Goal: Find specific page/section: Find specific page/section

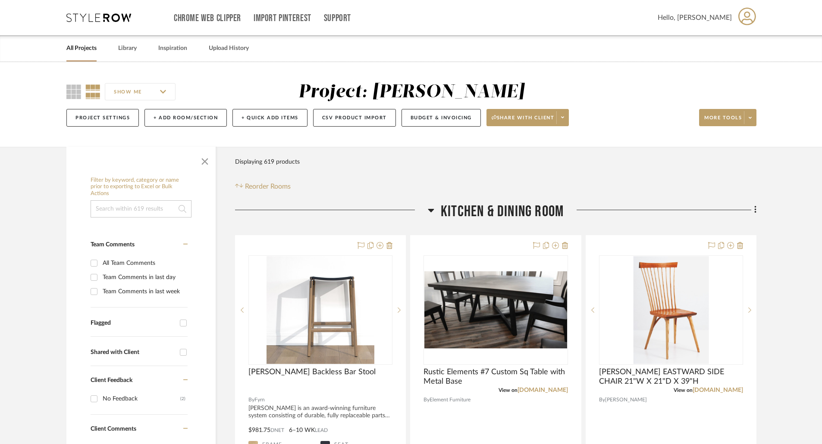
click at [71, 45] on link "All Projects" at bounding box center [81, 49] width 30 height 12
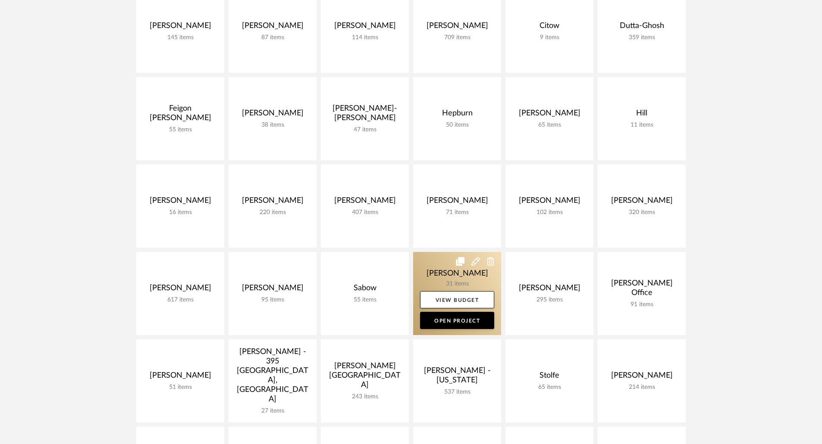
scroll to position [43, 0]
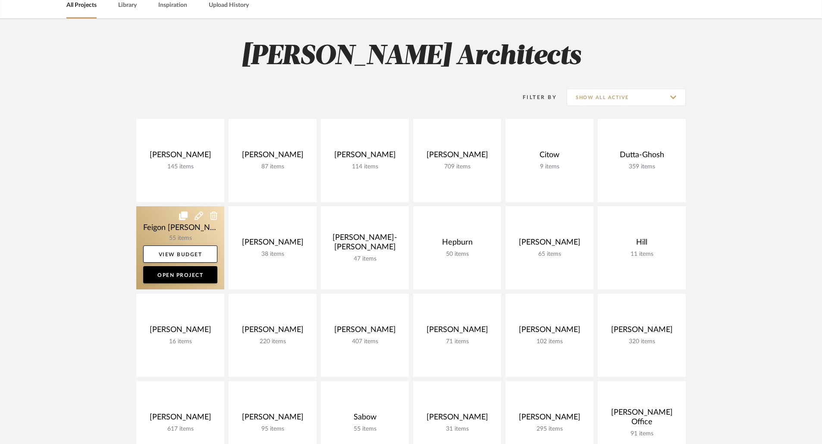
click at [196, 230] on link at bounding box center [180, 248] width 88 height 83
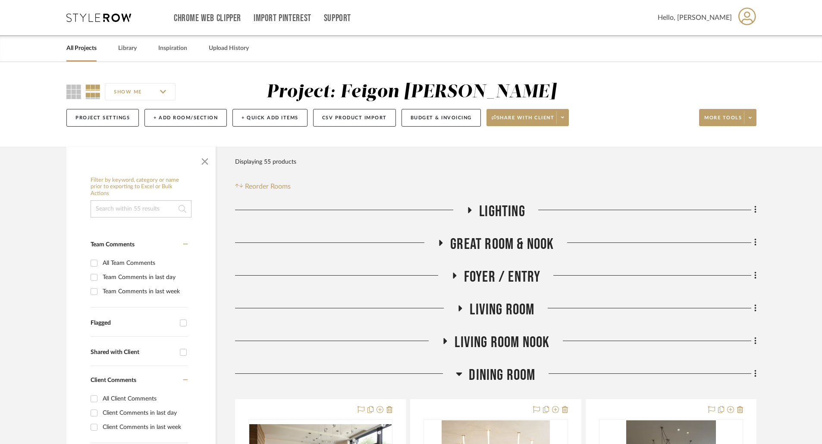
click at [469, 209] on icon at bounding box center [469, 210] width 3 height 6
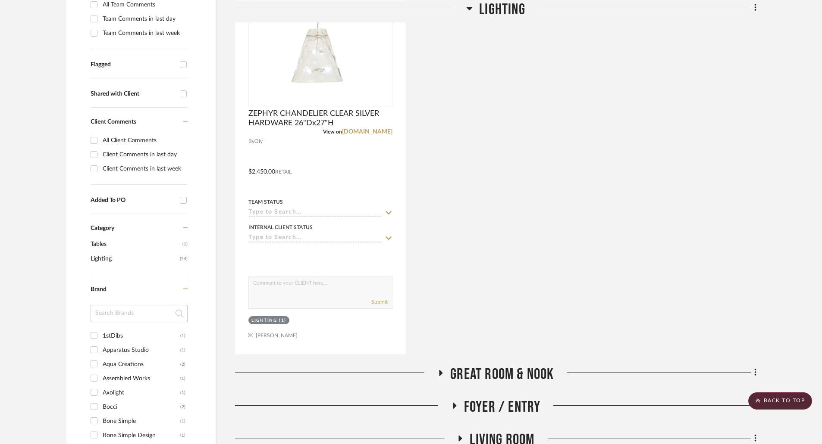
scroll to position [431, 0]
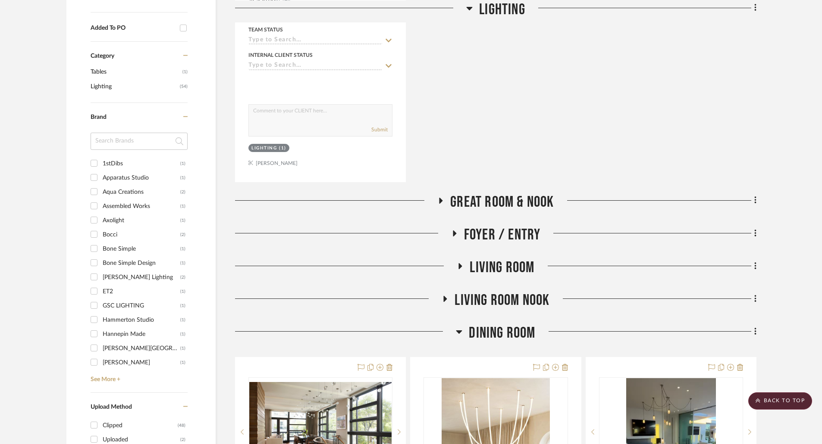
click at [441, 200] on icon at bounding box center [440, 201] width 3 height 6
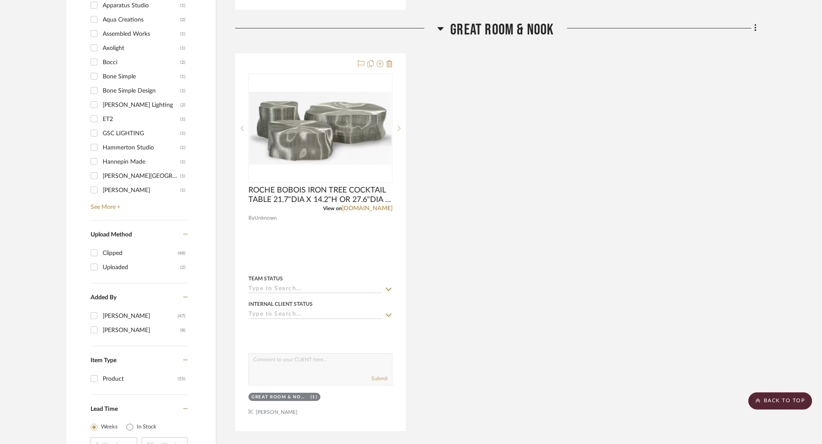
scroll to position [776, 0]
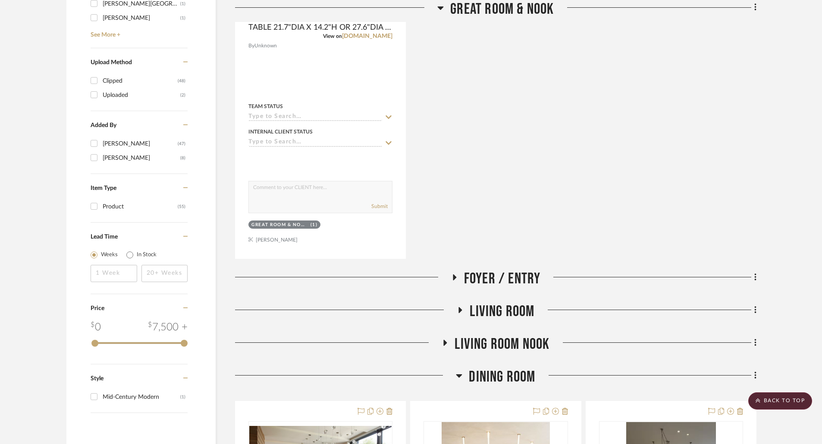
click at [453, 275] on icon at bounding box center [454, 277] width 10 height 6
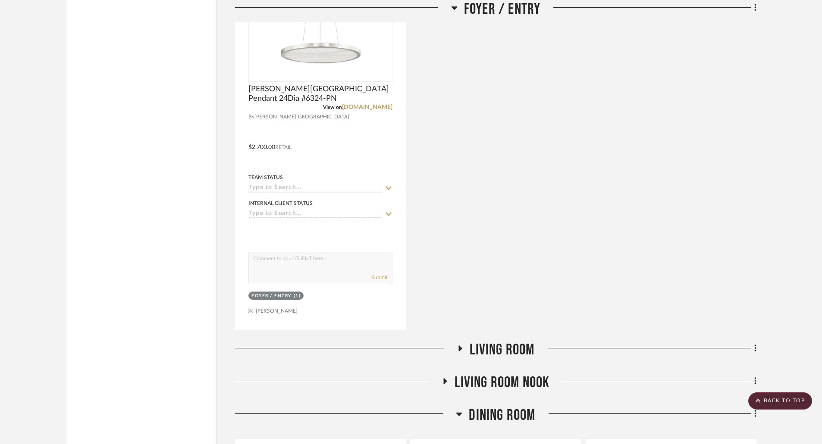
scroll to position [1595, 0]
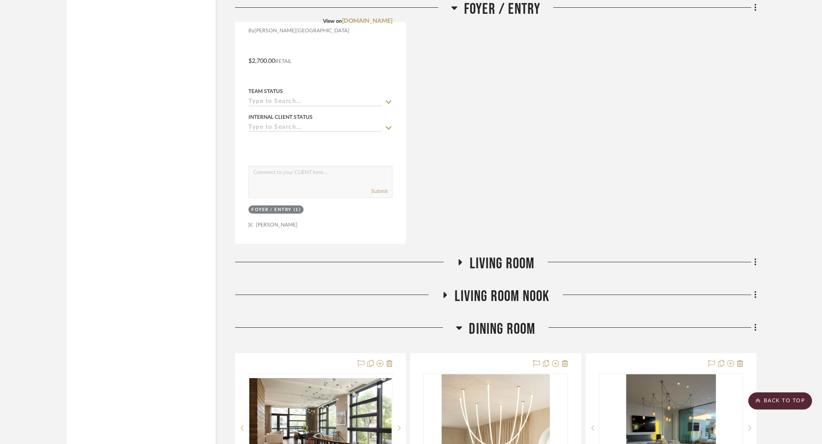
click at [459, 263] on icon at bounding box center [460, 263] width 3 height 6
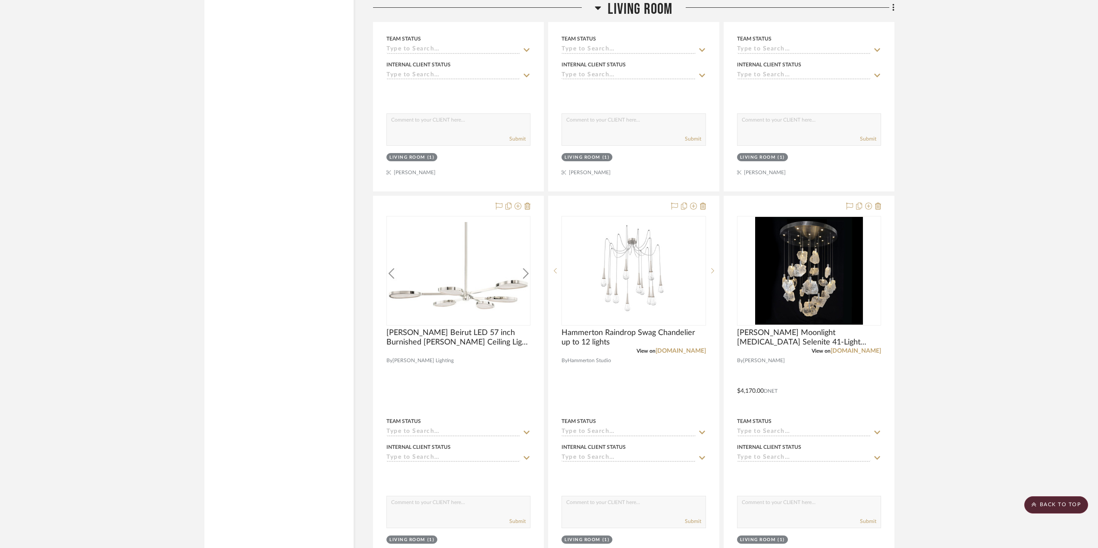
scroll to position [0, 0]
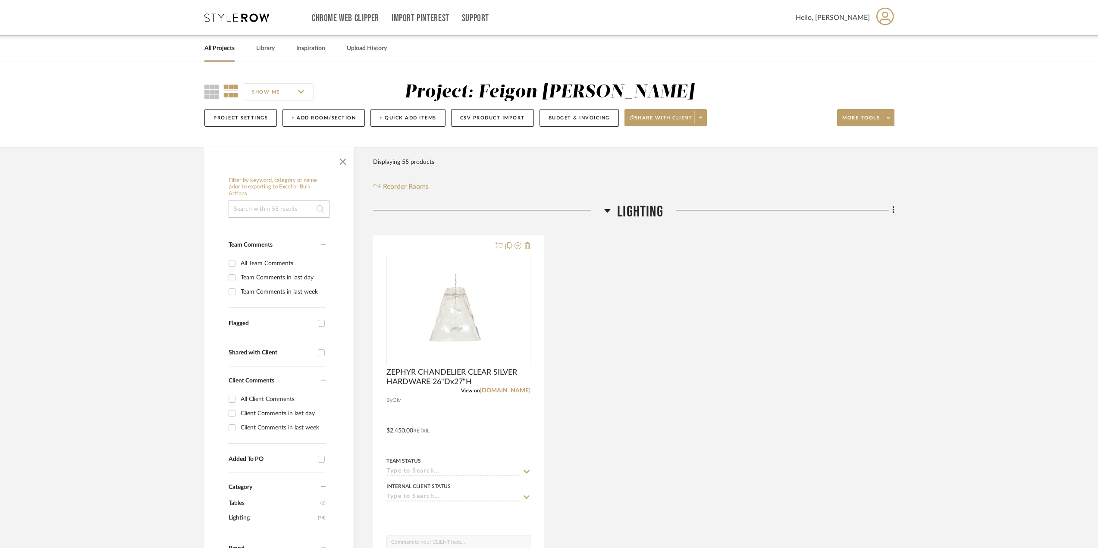
click at [221, 48] on link "All Projects" at bounding box center [219, 49] width 30 height 12
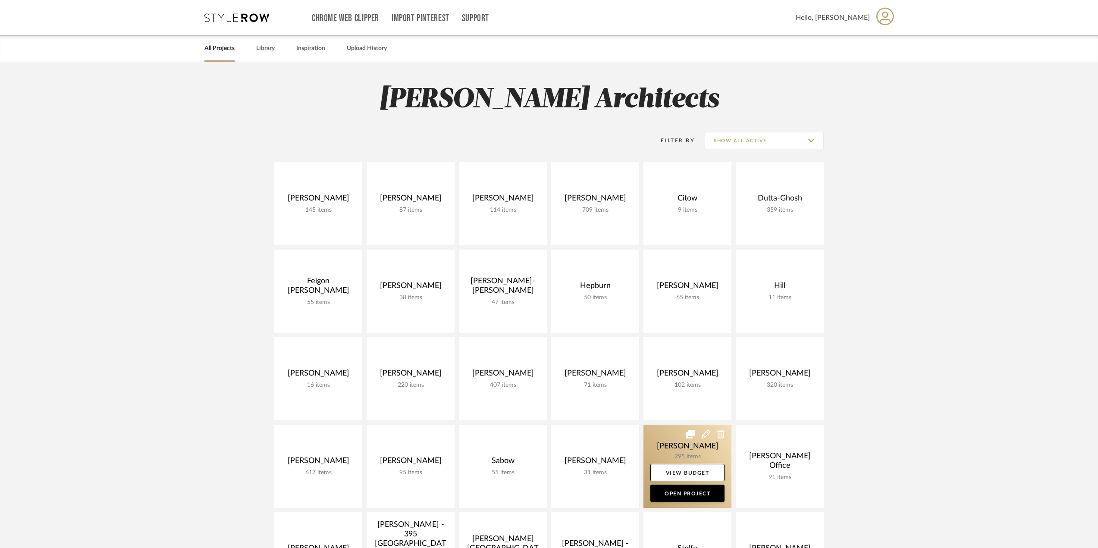
scroll to position [216, 0]
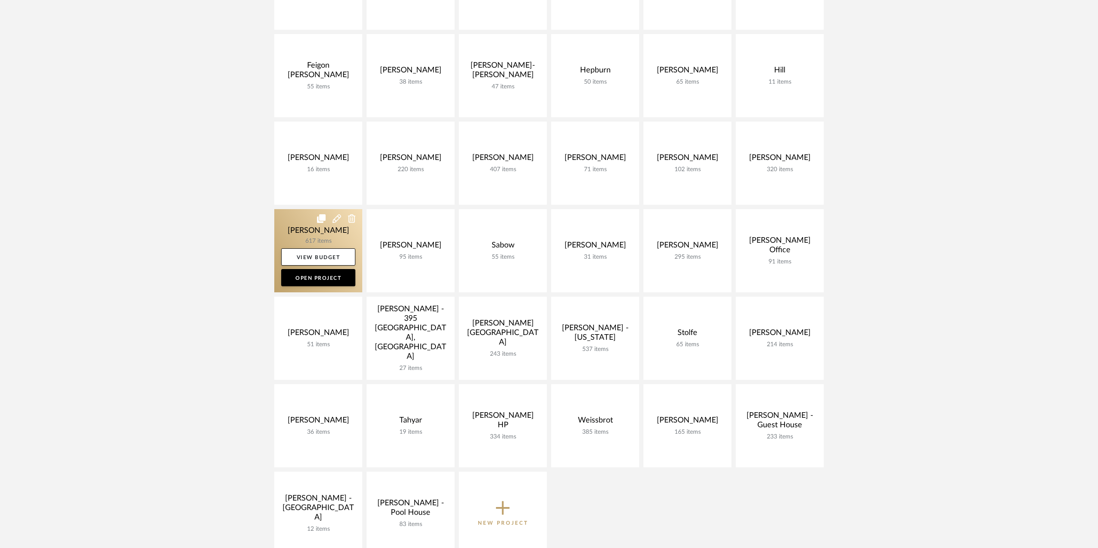
click at [325, 238] on link at bounding box center [318, 250] width 88 height 83
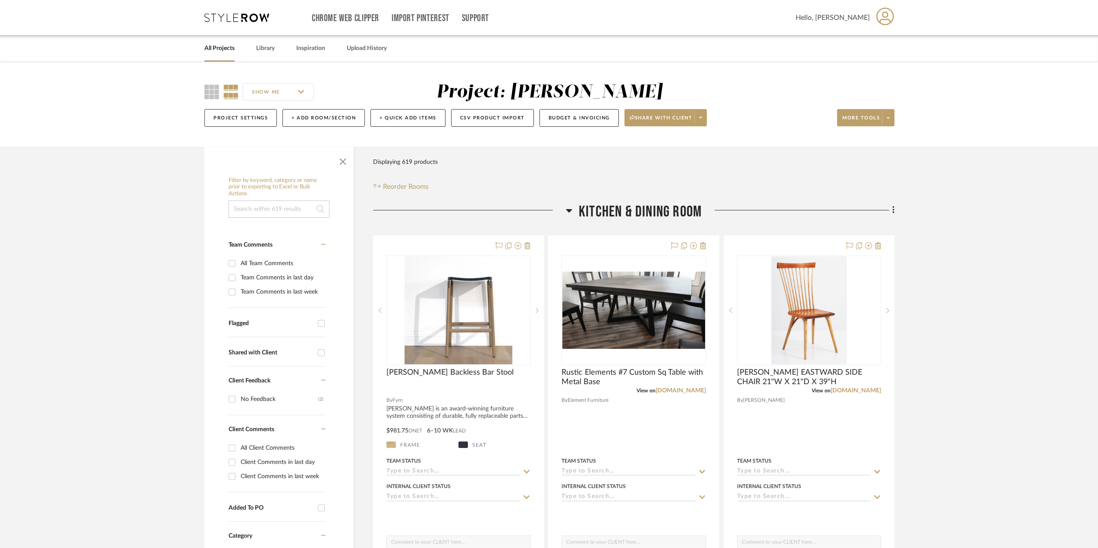
click at [568, 210] on icon at bounding box center [569, 210] width 6 height 3
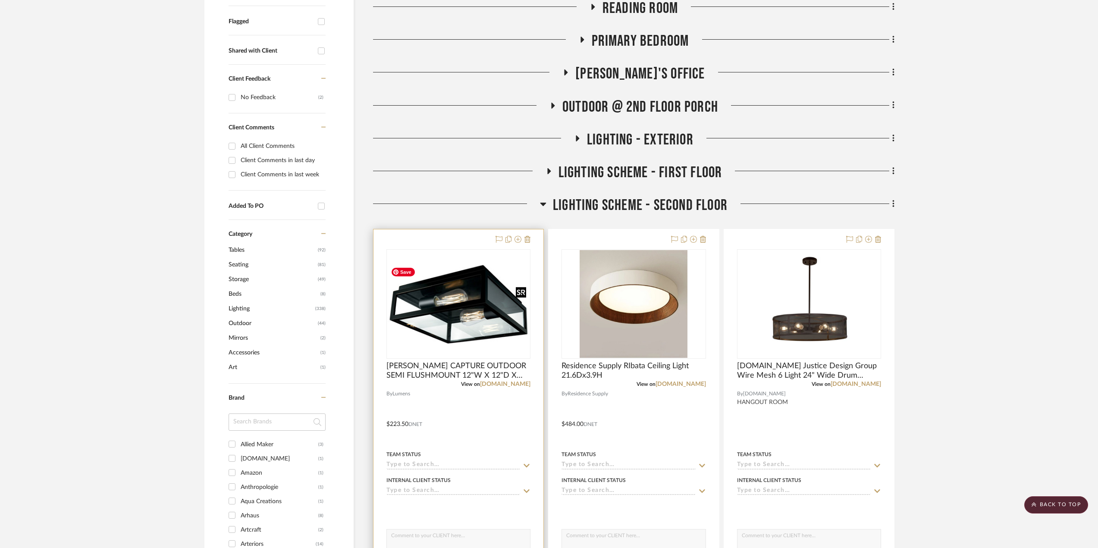
scroll to position [388, 0]
